Goal: Find specific page/section: Find specific page/section

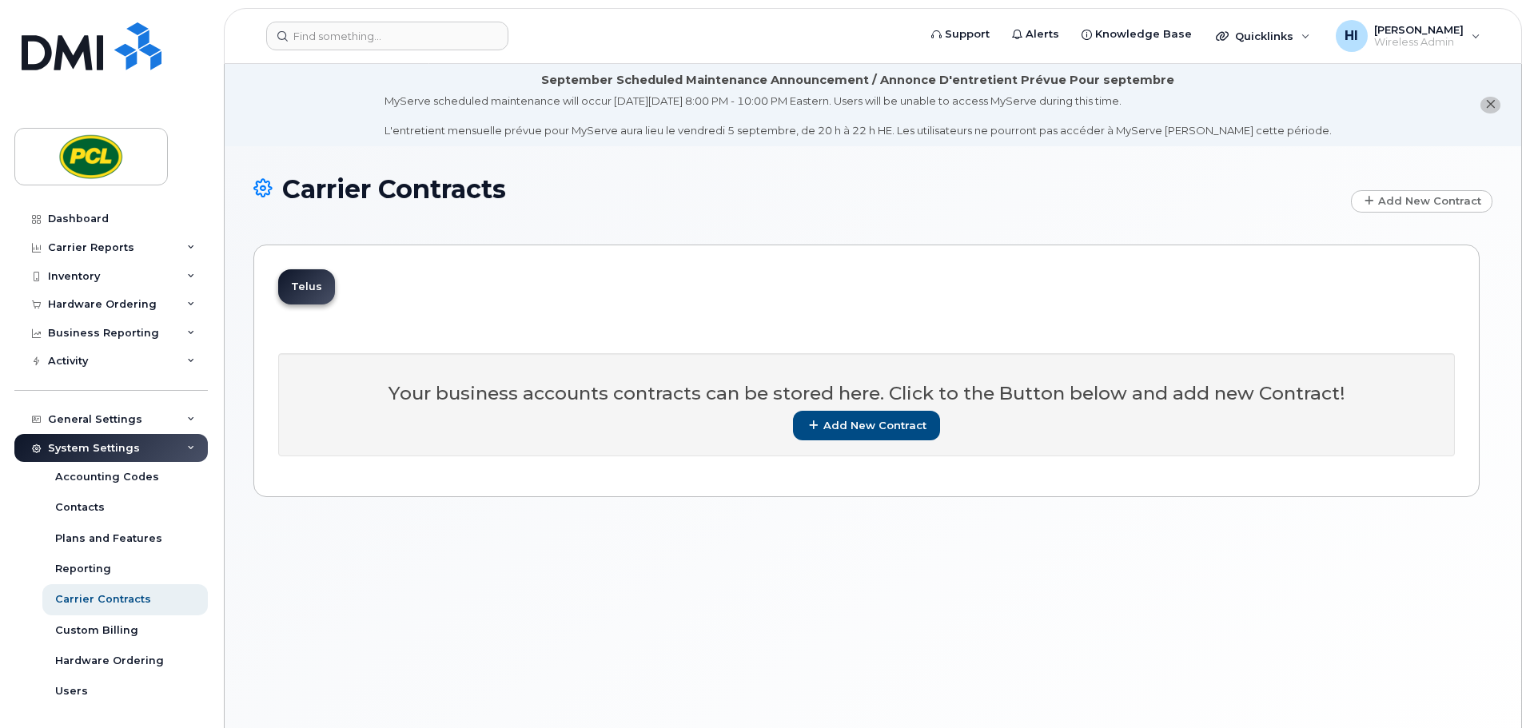
click at [636, 175] on h1 "Carrier Contracts" at bounding box center [798, 189] width 1090 height 28
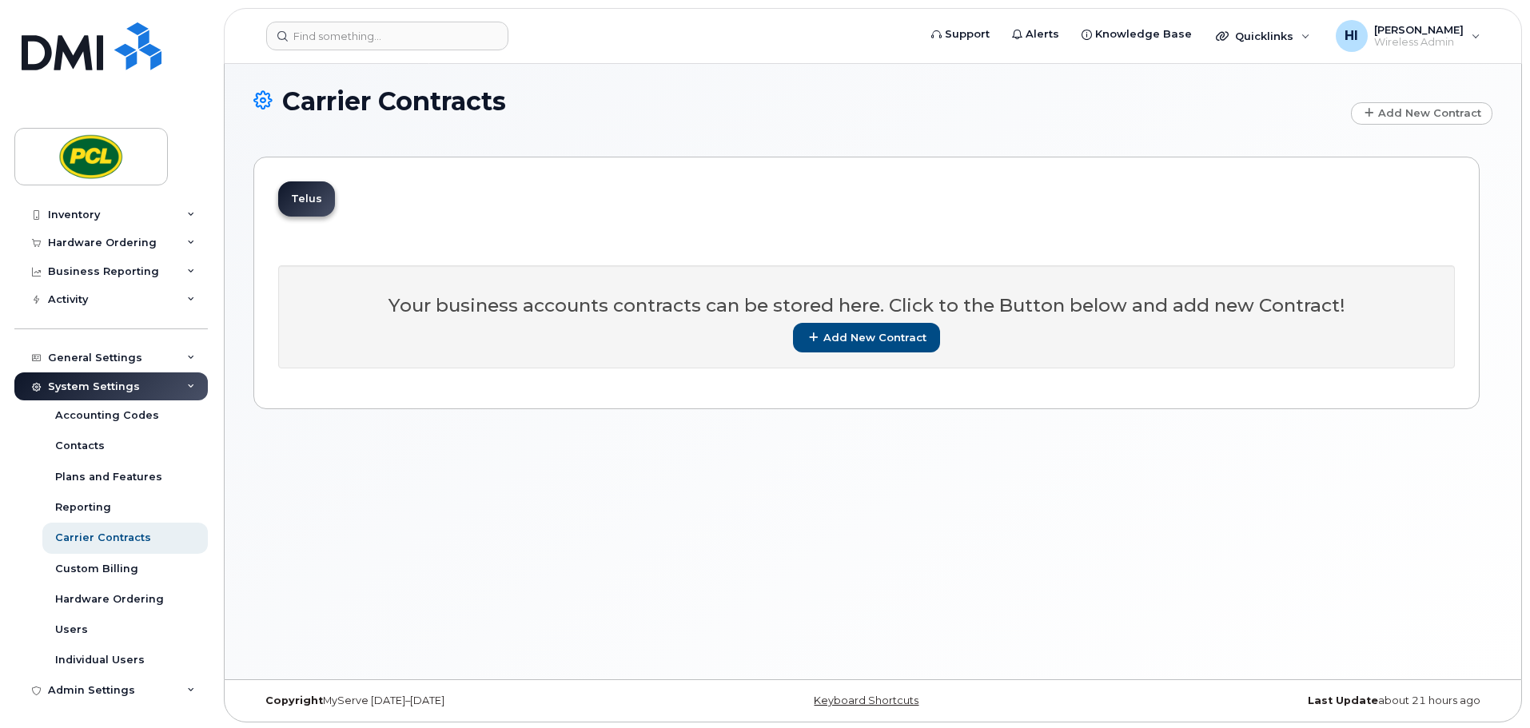
scroll to position [90, 0]
click at [90, 688] on div "Admin Settings" at bounding box center [91, 690] width 87 height 13
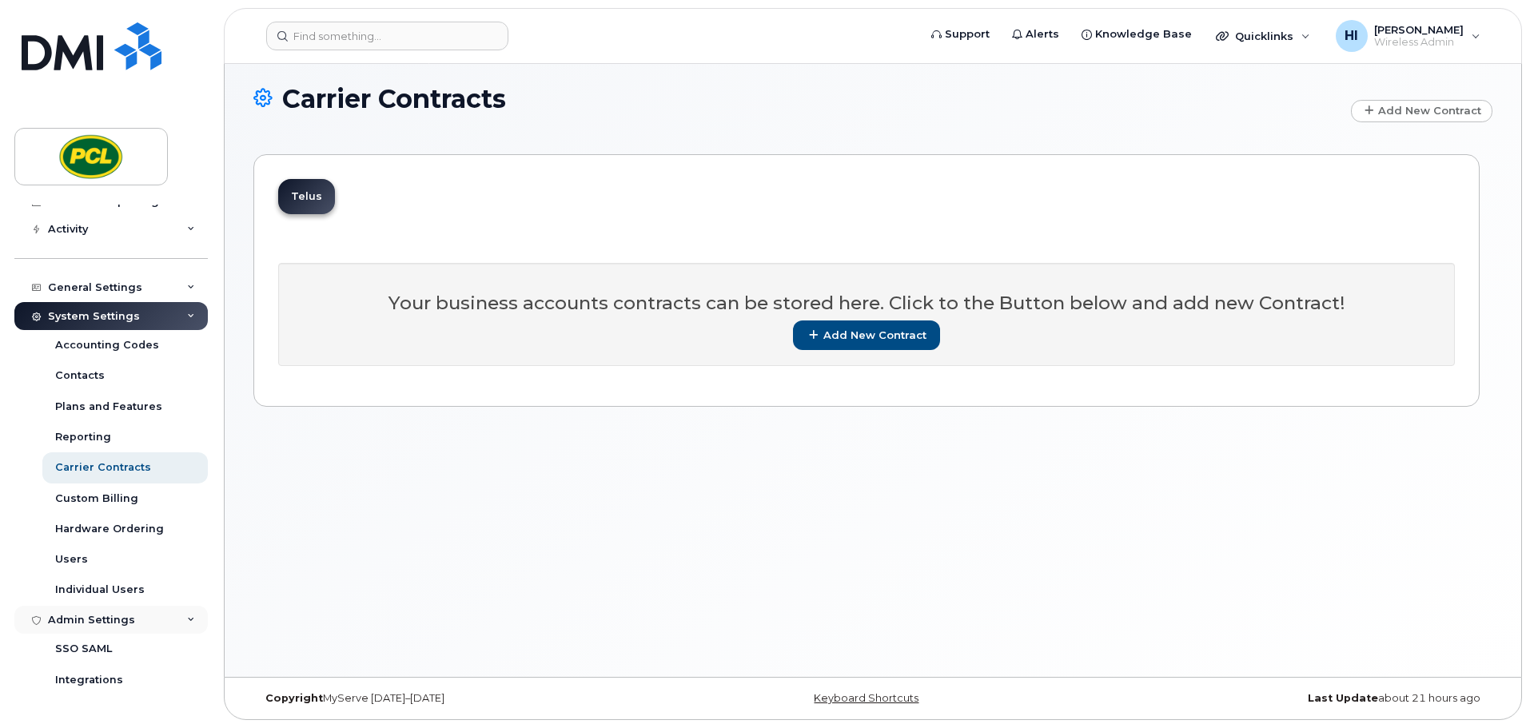
scroll to position [153, 0]
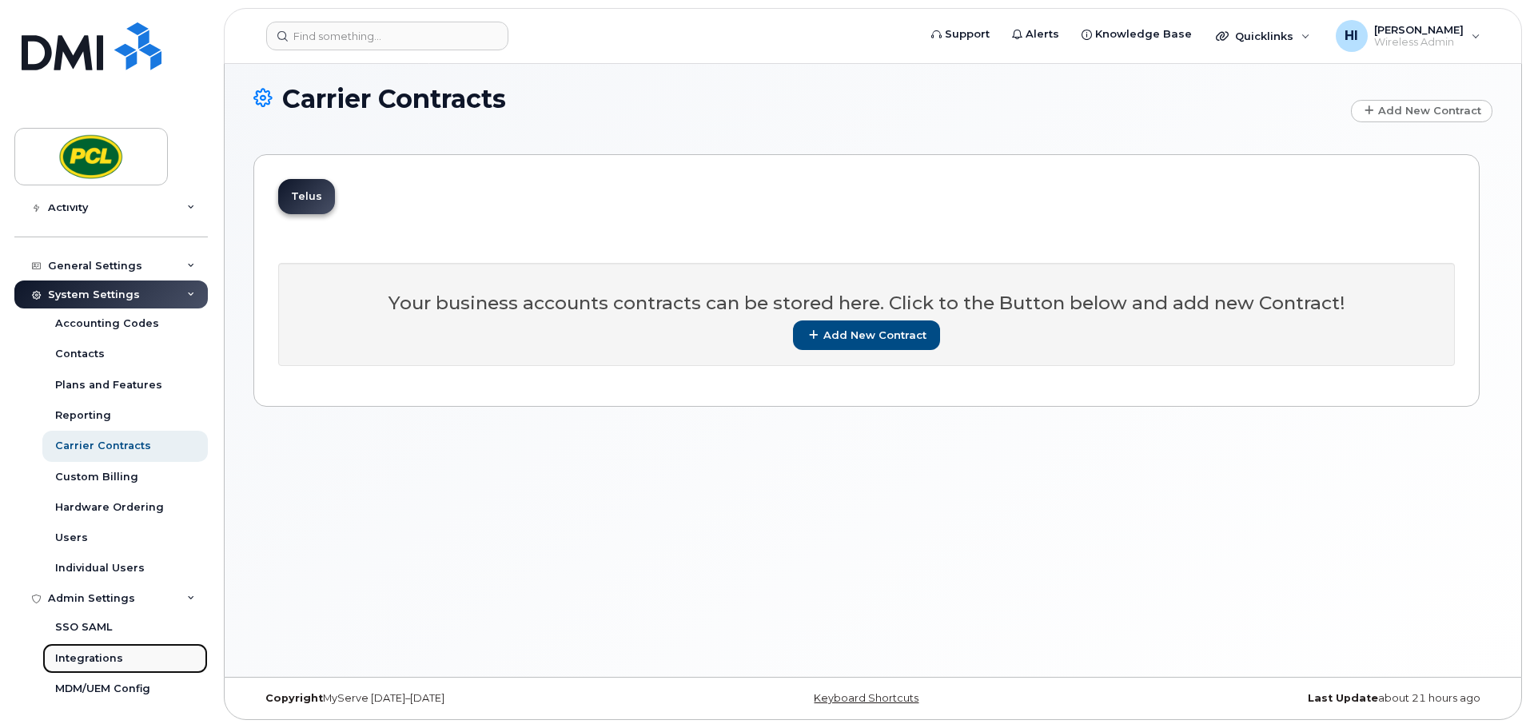
click at [74, 654] on div "Integrations" at bounding box center [89, 659] width 68 height 14
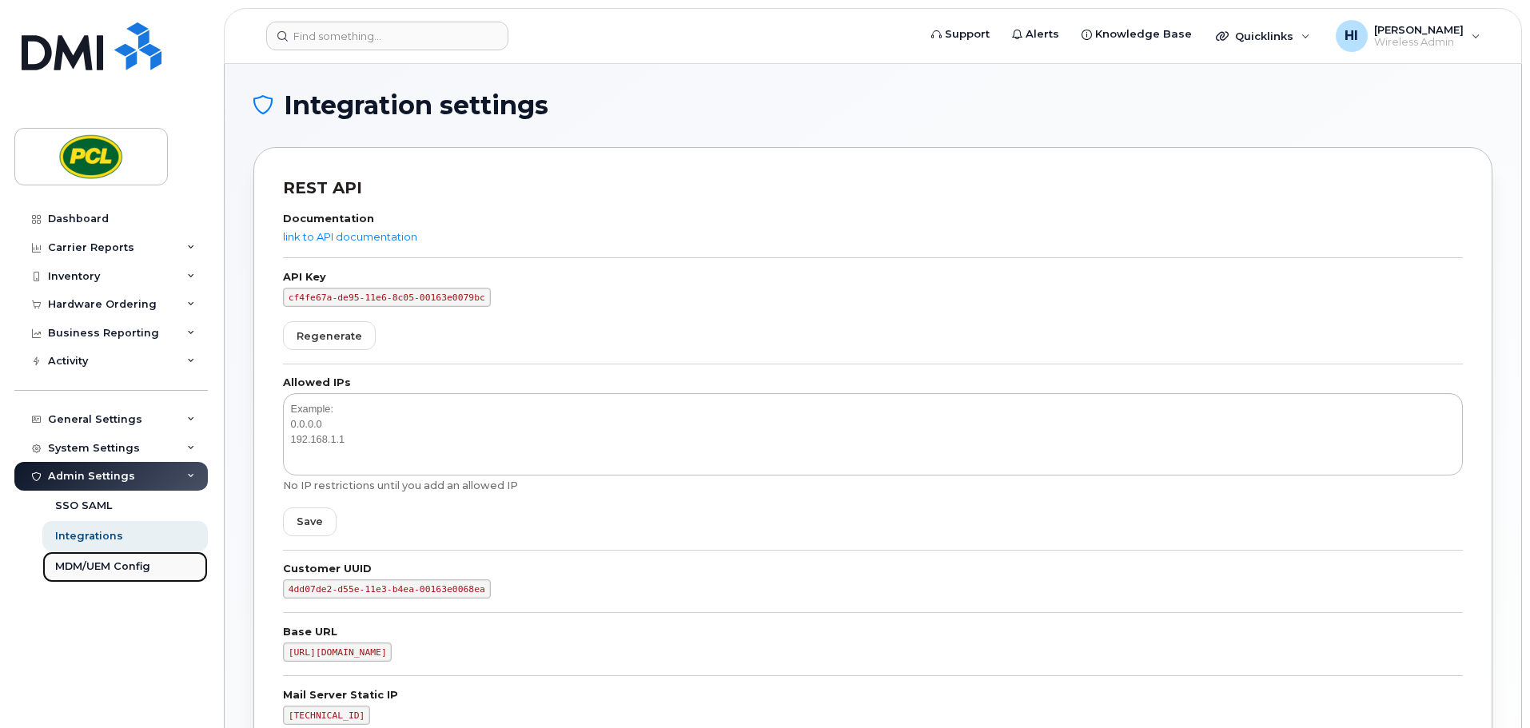
click at [90, 566] on div "MDM/UEM Config" at bounding box center [102, 567] width 95 height 14
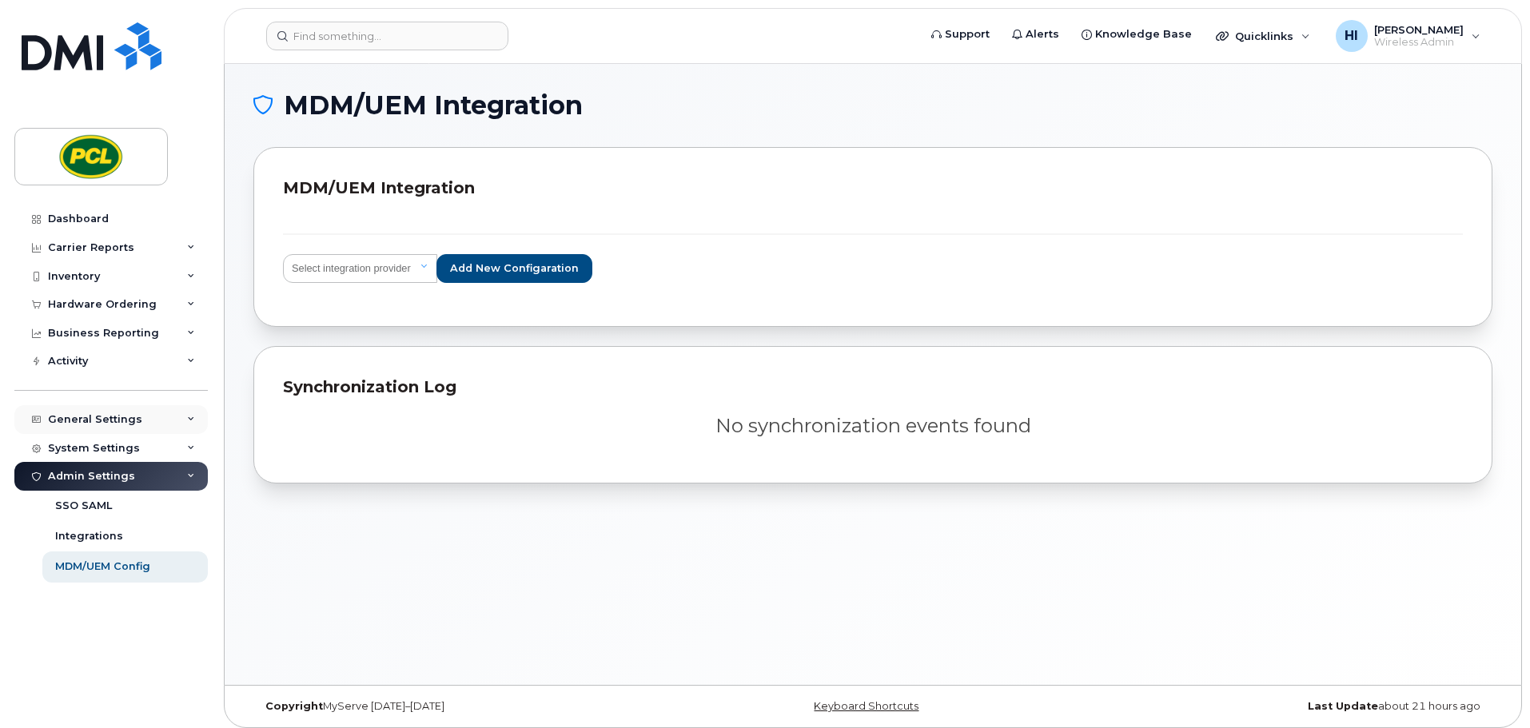
click at [78, 418] on div "General Settings" at bounding box center [95, 419] width 94 height 13
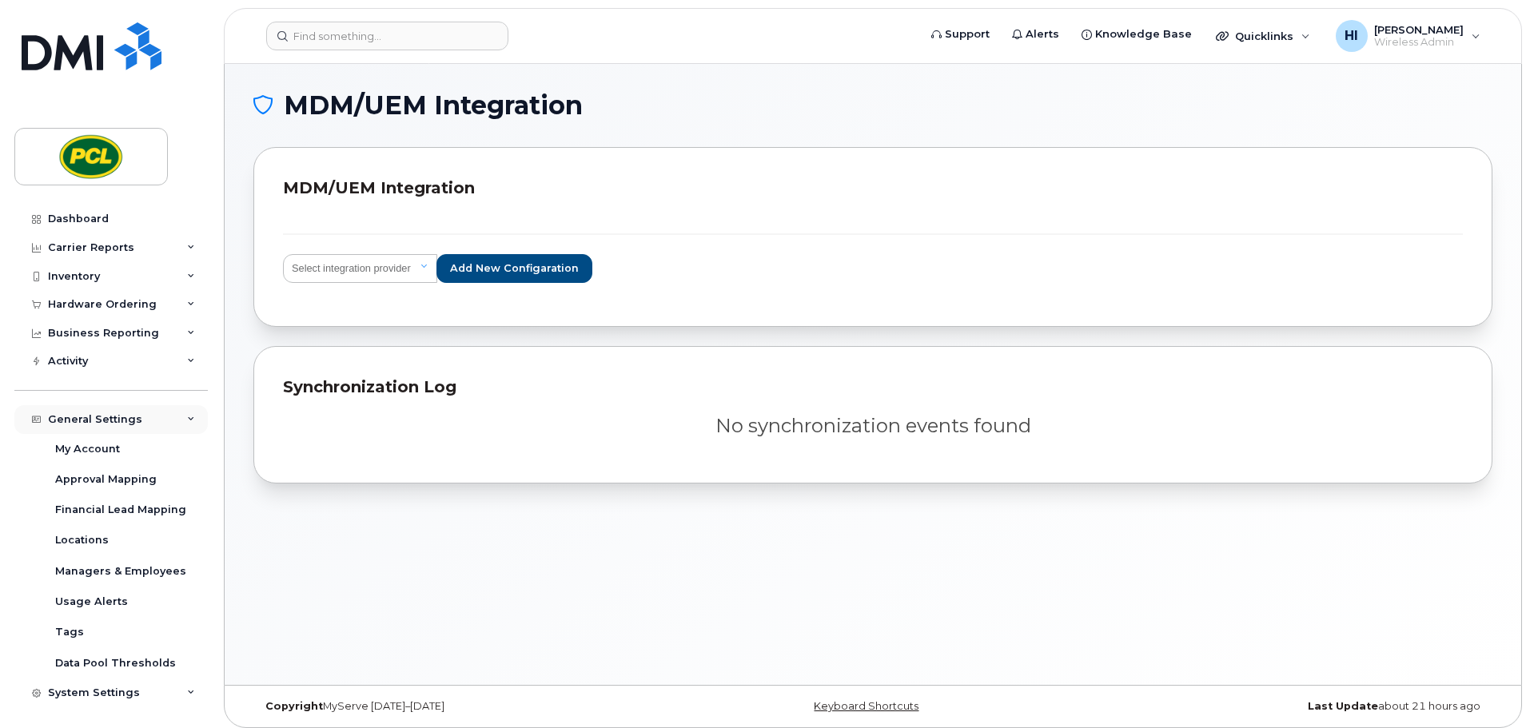
click at [187, 417] on icon at bounding box center [191, 420] width 8 height 8
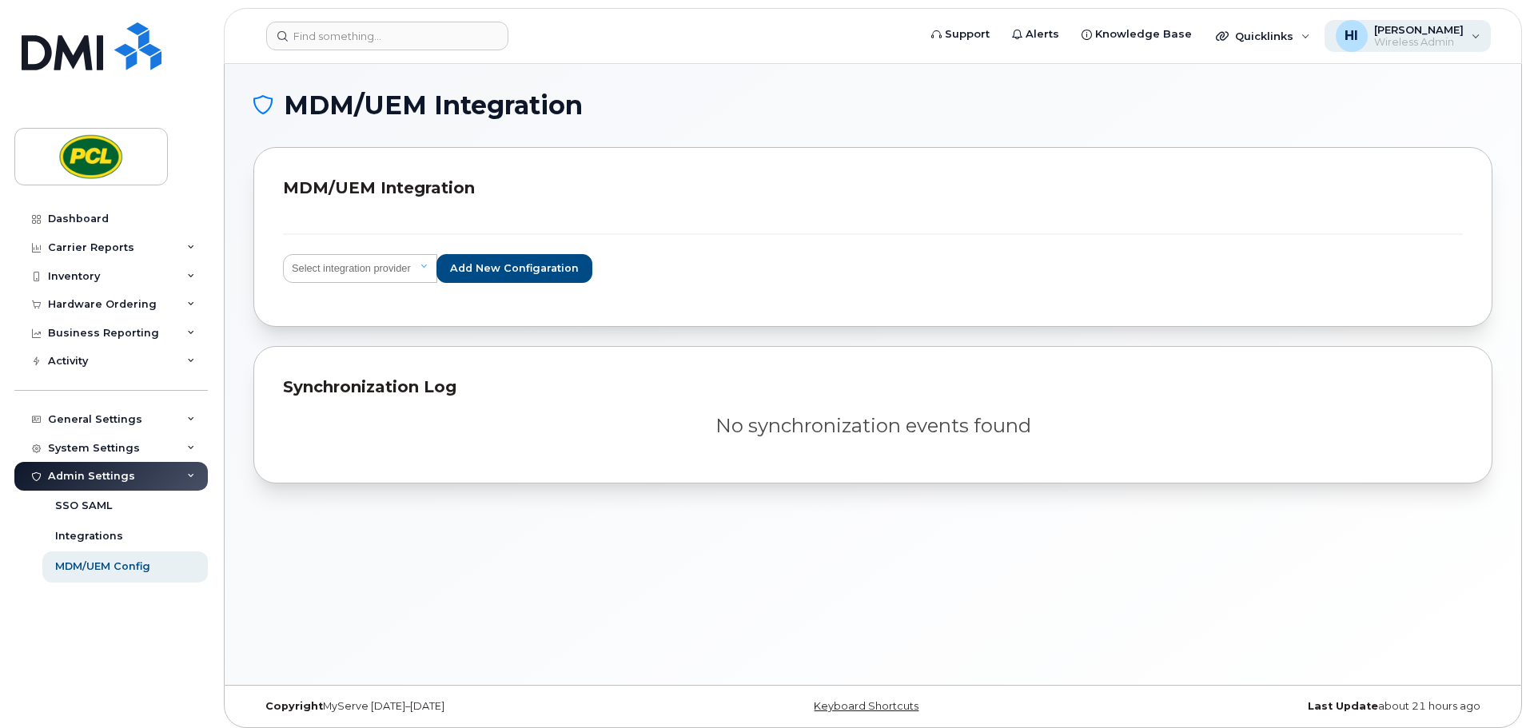
click at [1474, 42] on div "HI [PERSON_NAME] Wireless Admin" at bounding box center [1408, 36] width 167 height 32
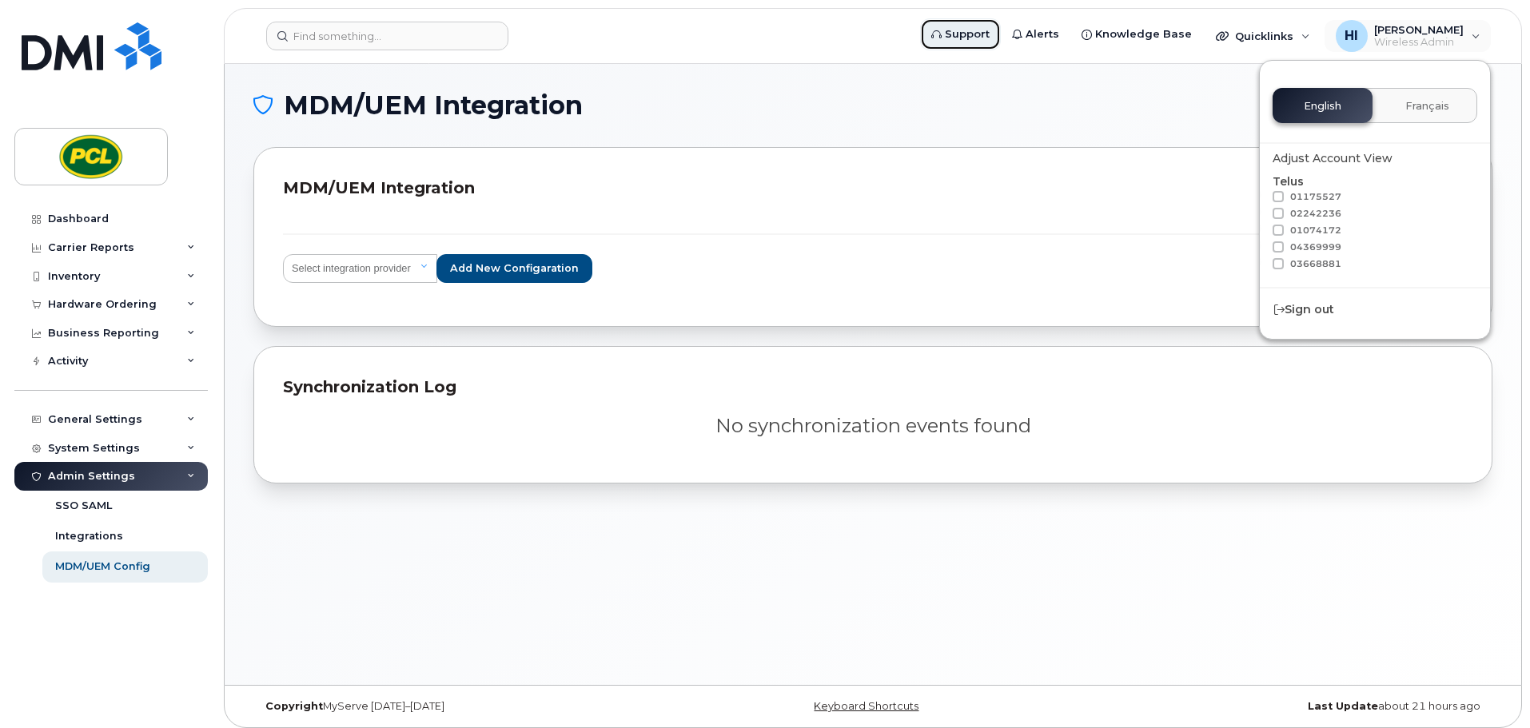
click at [979, 34] on span "Support" at bounding box center [967, 34] width 45 height 16
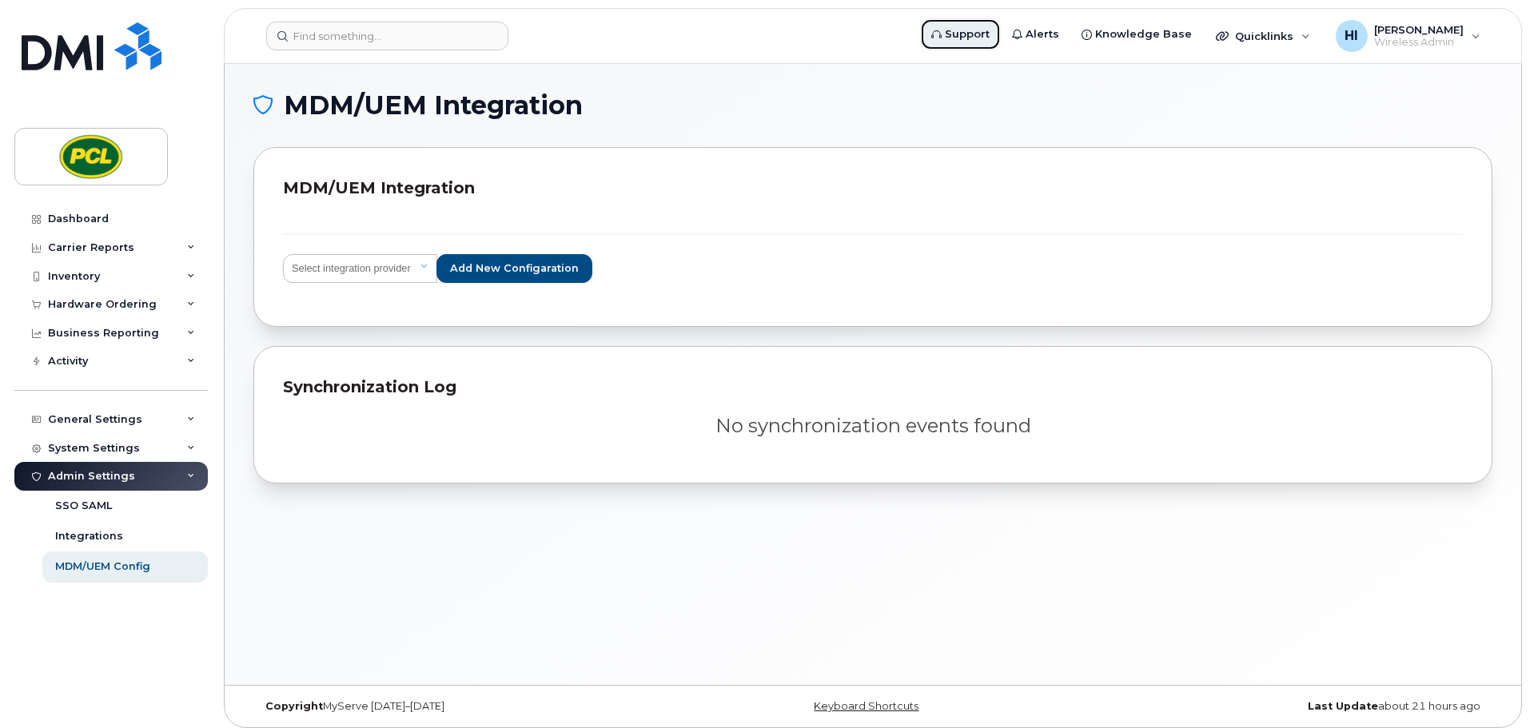
click at [980, 29] on span "Support" at bounding box center [967, 34] width 45 height 16
click at [73, 241] on div "Carrier Reports" at bounding box center [91, 247] width 86 height 13
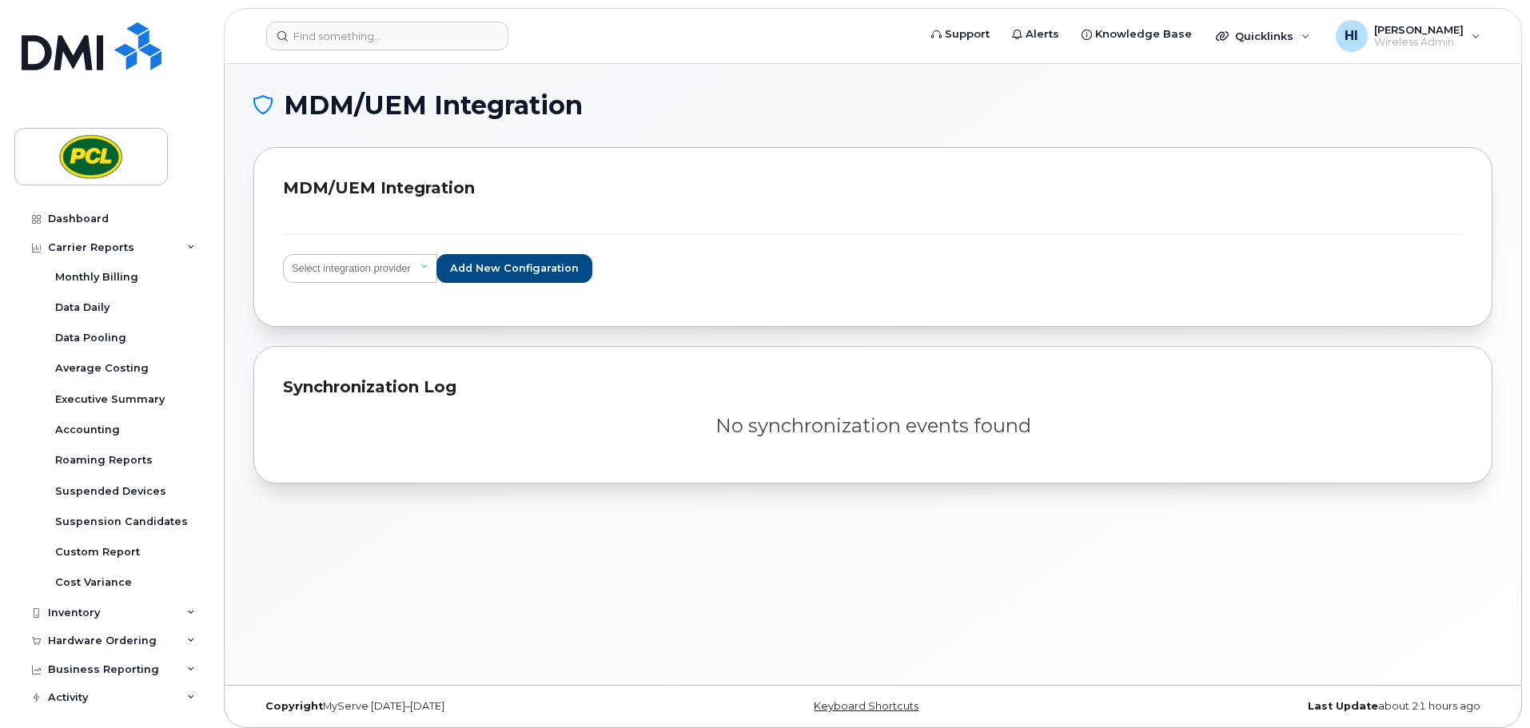
click at [750, 115] on h1 "MDM/UEM Integration" at bounding box center [868, 106] width 1231 height 26
